Goal: Task Accomplishment & Management: Manage account settings

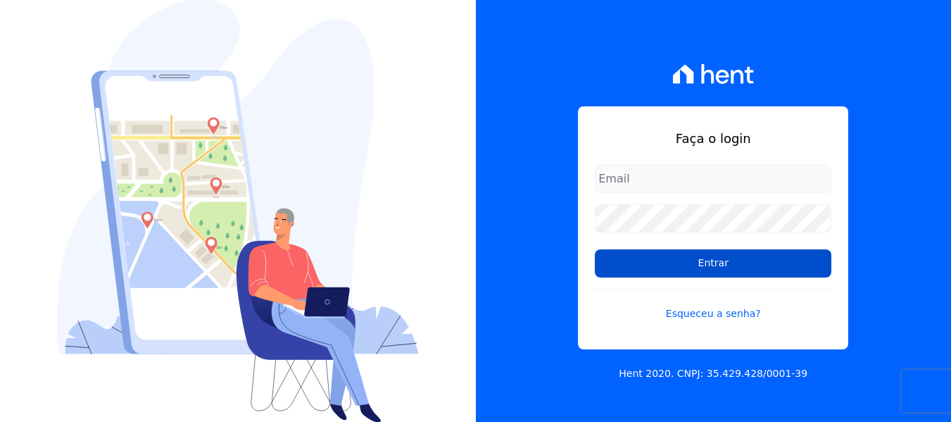
type input "[EMAIL_ADDRESS][DOMAIN_NAME]"
click at [660, 260] on input "Entrar" at bounding box center [713, 263] width 237 height 28
type input "[EMAIL_ADDRESS][DOMAIN_NAME]"
click at [659, 256] on input "Entrar" at bounding box center [713, 263] width 237 height 28
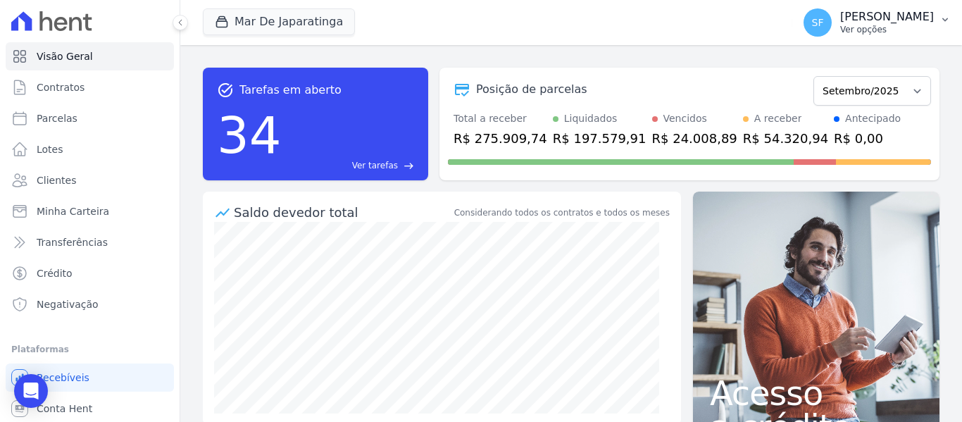
click at [897, 17] on p "[PERSON_NAME]" at bounding box center [887, 17] width 94 height 14
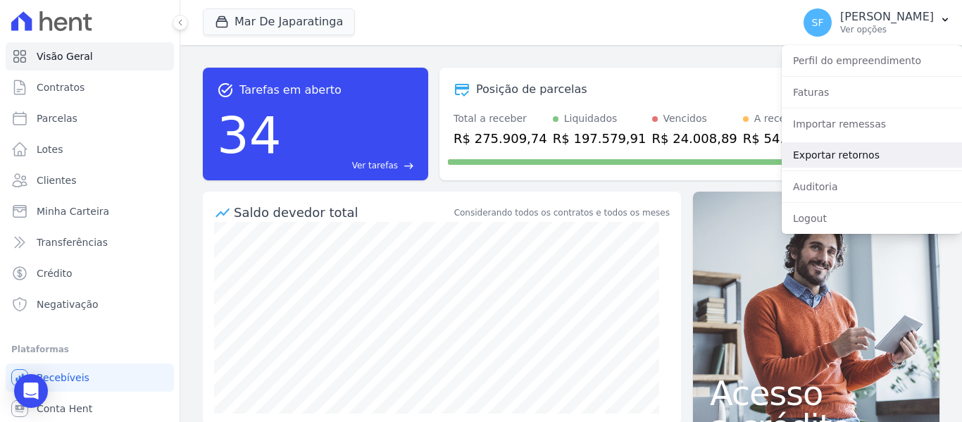
click at [817, 153] on link "Exportar retornos" at bounding box center [871, 154] width 180 height 25
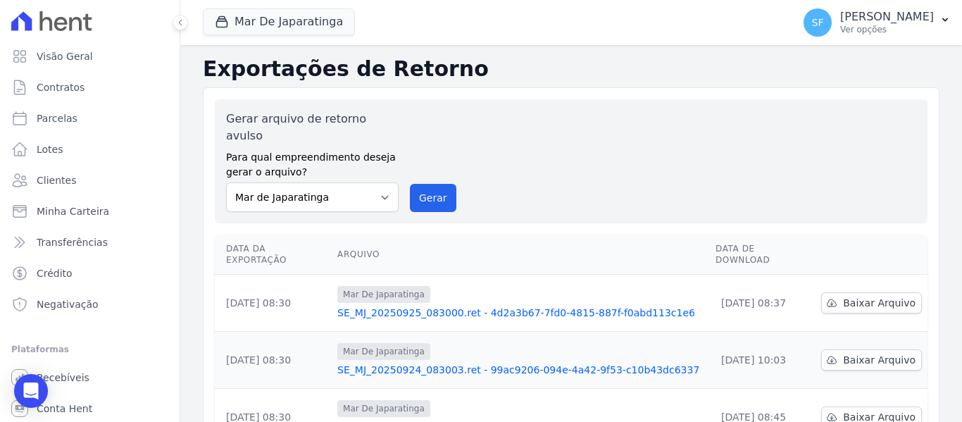
click at [745, 165] on div "Gerar arquivo de retorno avulso Para qual empreendimento deseja gerar o arquivo…" at bounding box center [571, 161] width 690 height 101
click at [521, 103] on div "Gerar arquivo de retorno avulso Para qual empreendimento deseja gerar o arquivo…" at bounding box center [571, 161] width 712 height 124
click at [528, 20] on div "Mar De Japaratinga Você possui apenas um empreendimento Aplicar" at bounding box center [495, 22] width 584 height 46
click at [875, 296] on span "Baixar Arquivo" at bounding box center [879, 303] width 73 height 14
click at [691, 180] on div "Gerar arquivo de retorno avulso Para qual empreendimento deseja gerar o arquivo…" at bounding box center [571, 161] width 690 height 101
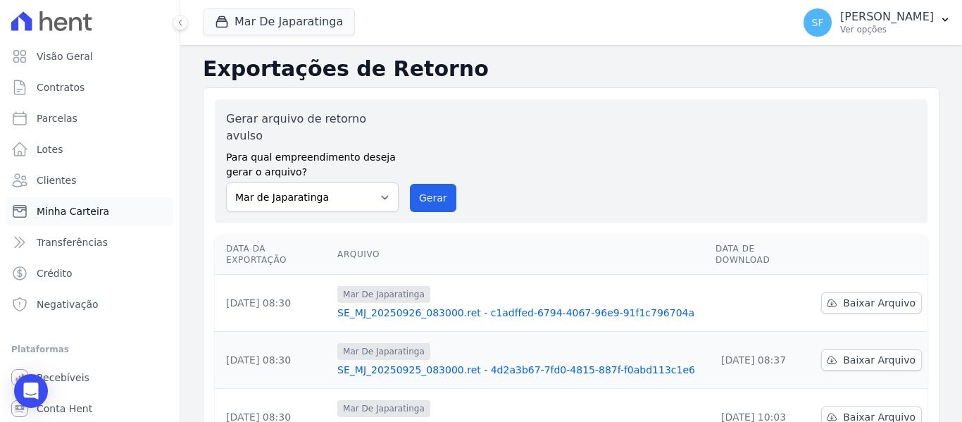
click at [66, 216] on span "Minha Carteira" at bounding box center [73, 211] width 73 height 14
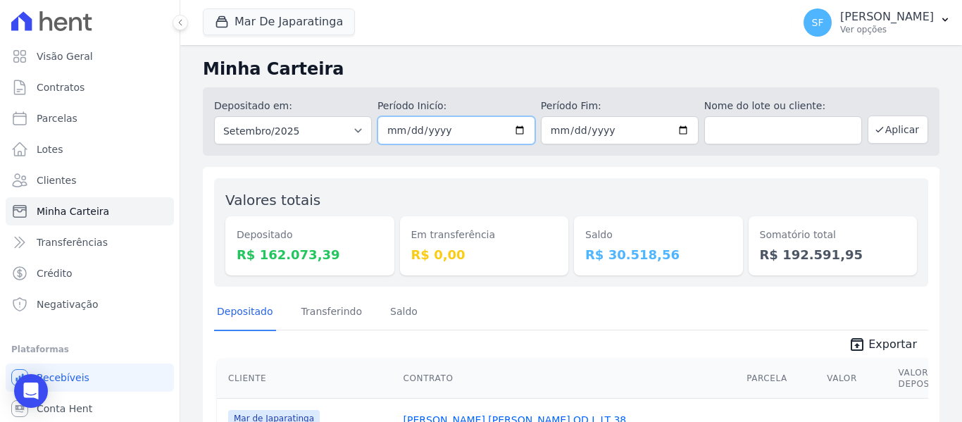
click at [513, 129] on input "2025-09-01" at bounding box center [456, 130] width 158 height 28
type input "[DATE]"
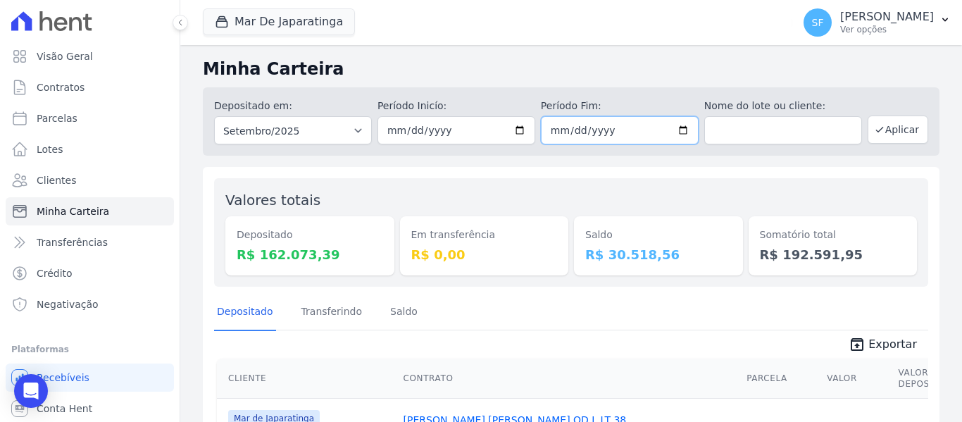
click at [675, 130] on input "2025-09-30" at bounding box center [620, 130] width 158 height 28
type input "[DATE]"
click at [761, 180] on div "Valores totais Depositado R$ 162.073,39 Em transferência R$ 0,00 Saldo R$ 30.51…" at bounding box center [571, 232] width 714 height 108
click at [883, 127] on button "Aplicar" at bounding box center [897, 129] width 61 height 28
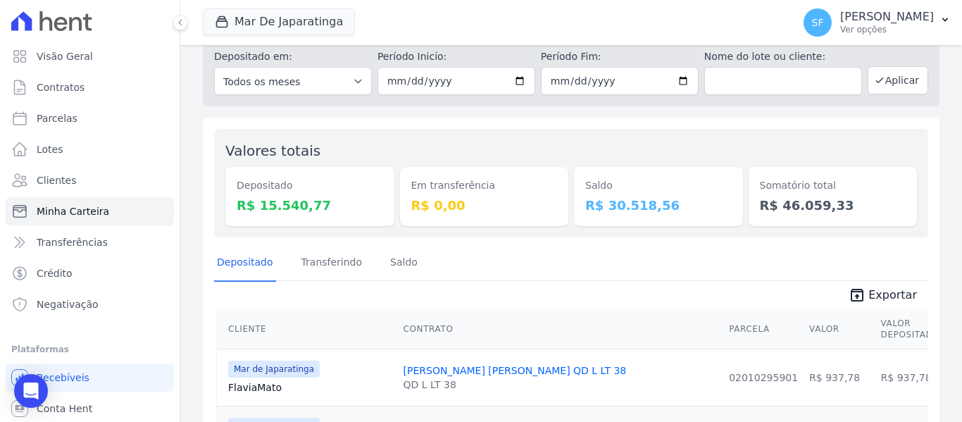
scroll to position [70, 0]
